Goal: Transaction & Acquisition: Subscribe to service/newsletter

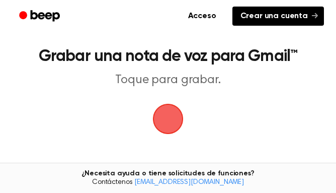
click at [284, 15] on font "Crear una cuenta" at bounding box center [273, 16] width 67 height 8
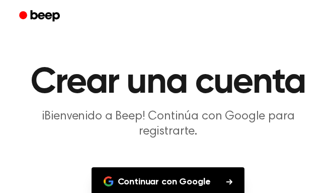
click at [166, 177] on font "Continuar con Google" at bounding box center [164, 181] width 93 height 9
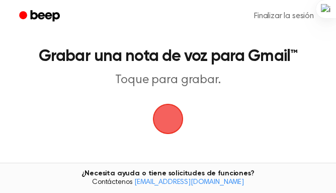
click at [172, 118] on span "button" at bounding box center [168, 119] width 28 height 28
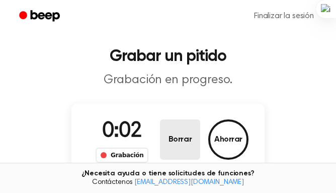
click at [194, 149] on button "Borrar" at bounding box center [180, 139] width 40 height 40
